Goal: Browse casually

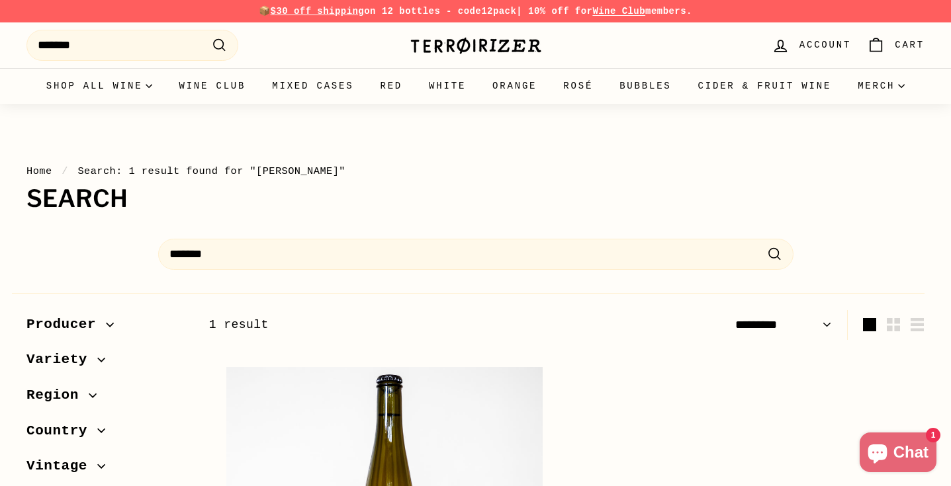
select select "*********"
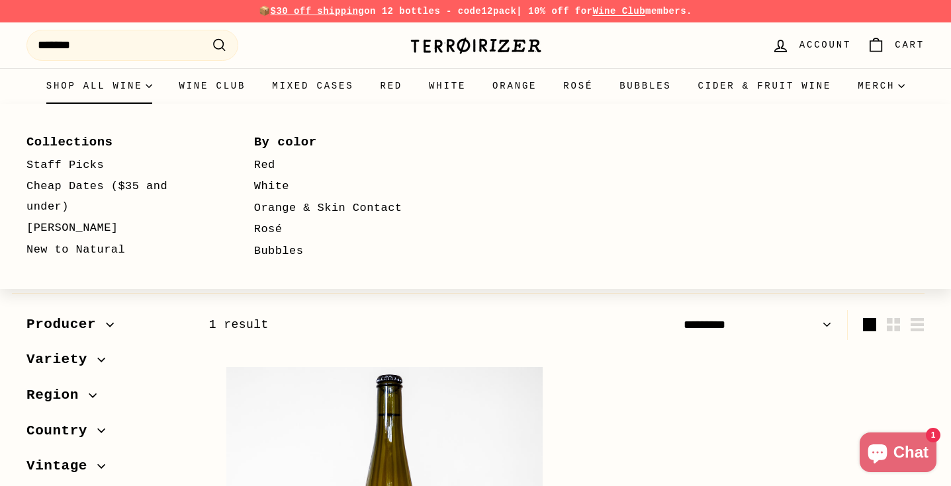
click at [146, 87] on summary "Shop all wine" at bounding box center [99, 86] width 133 height 36
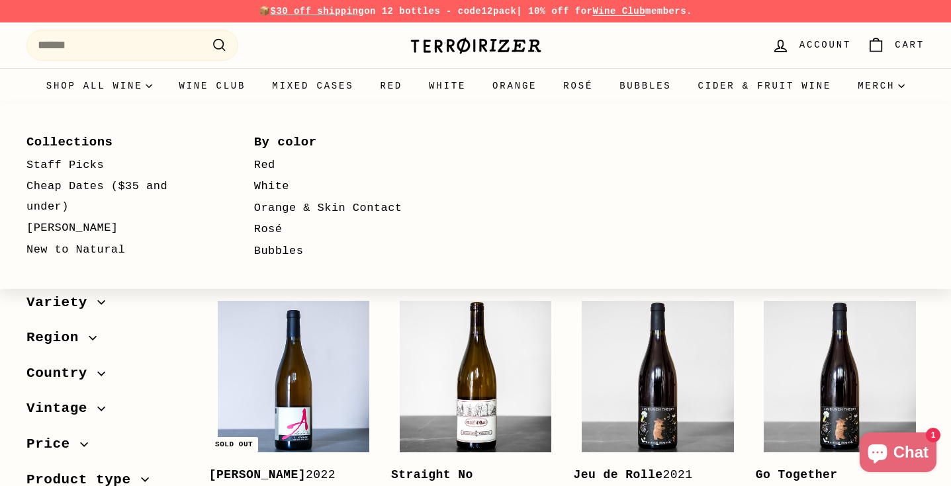
select select "**********"
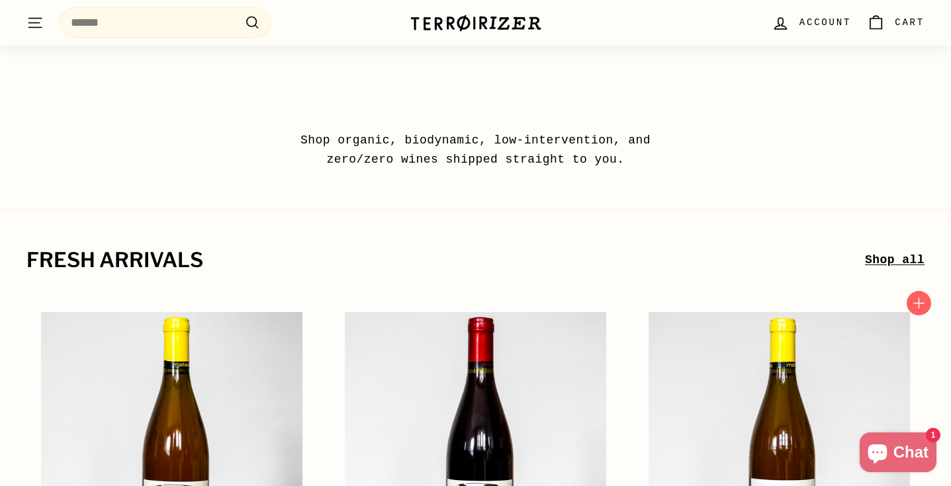
scroll to position [28, 0]
